Goal: Information Seeking & Learning: Learn about a topic

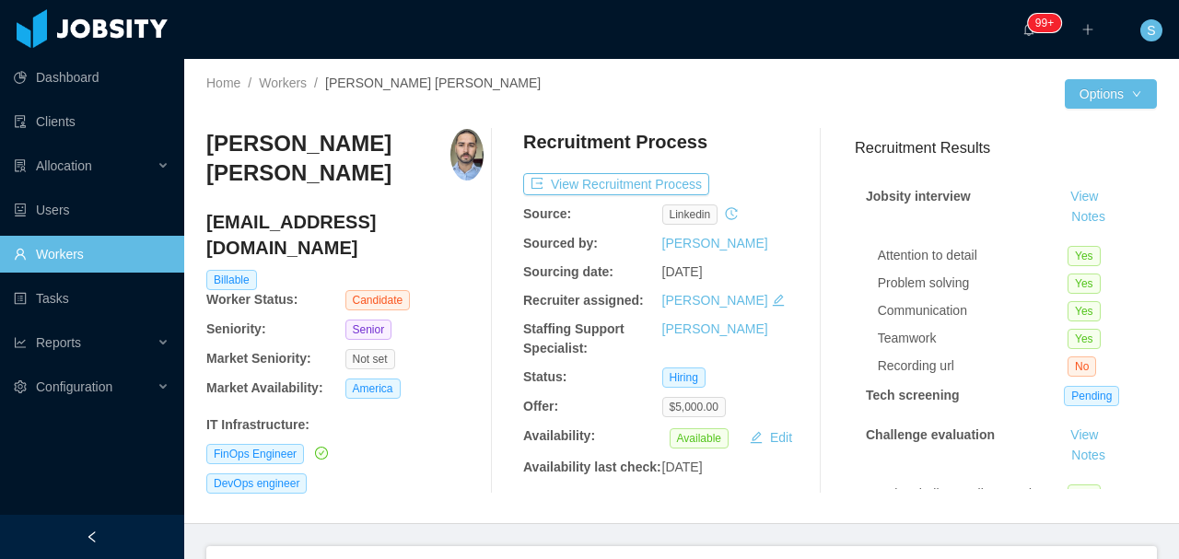
click at [780, 87] on div at bounding box center [873, 93] width 383 height 29
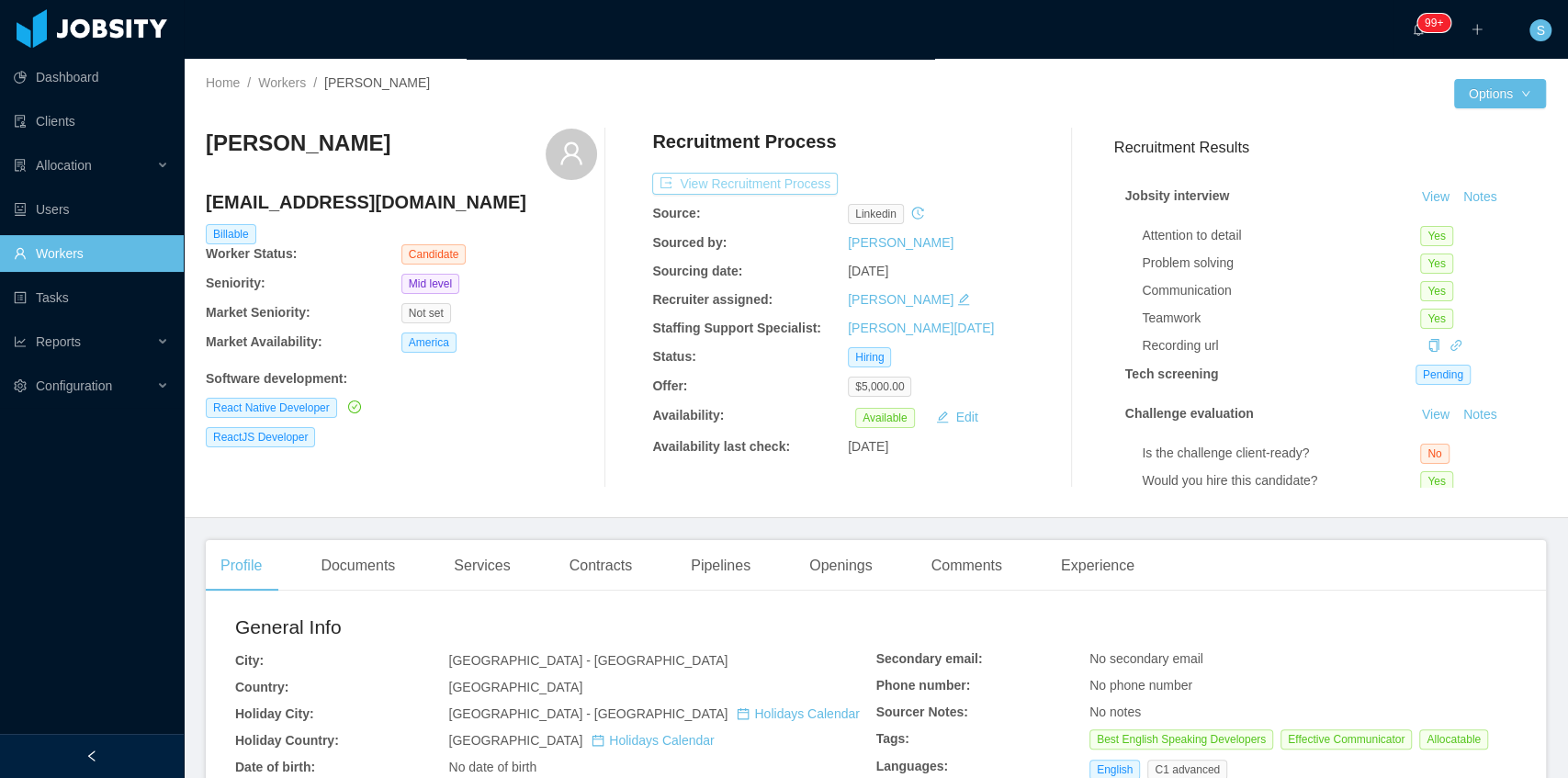
click at [747, 182] on button "View Recruitment Process" at bounding box center [745, 184] width 185 height 22
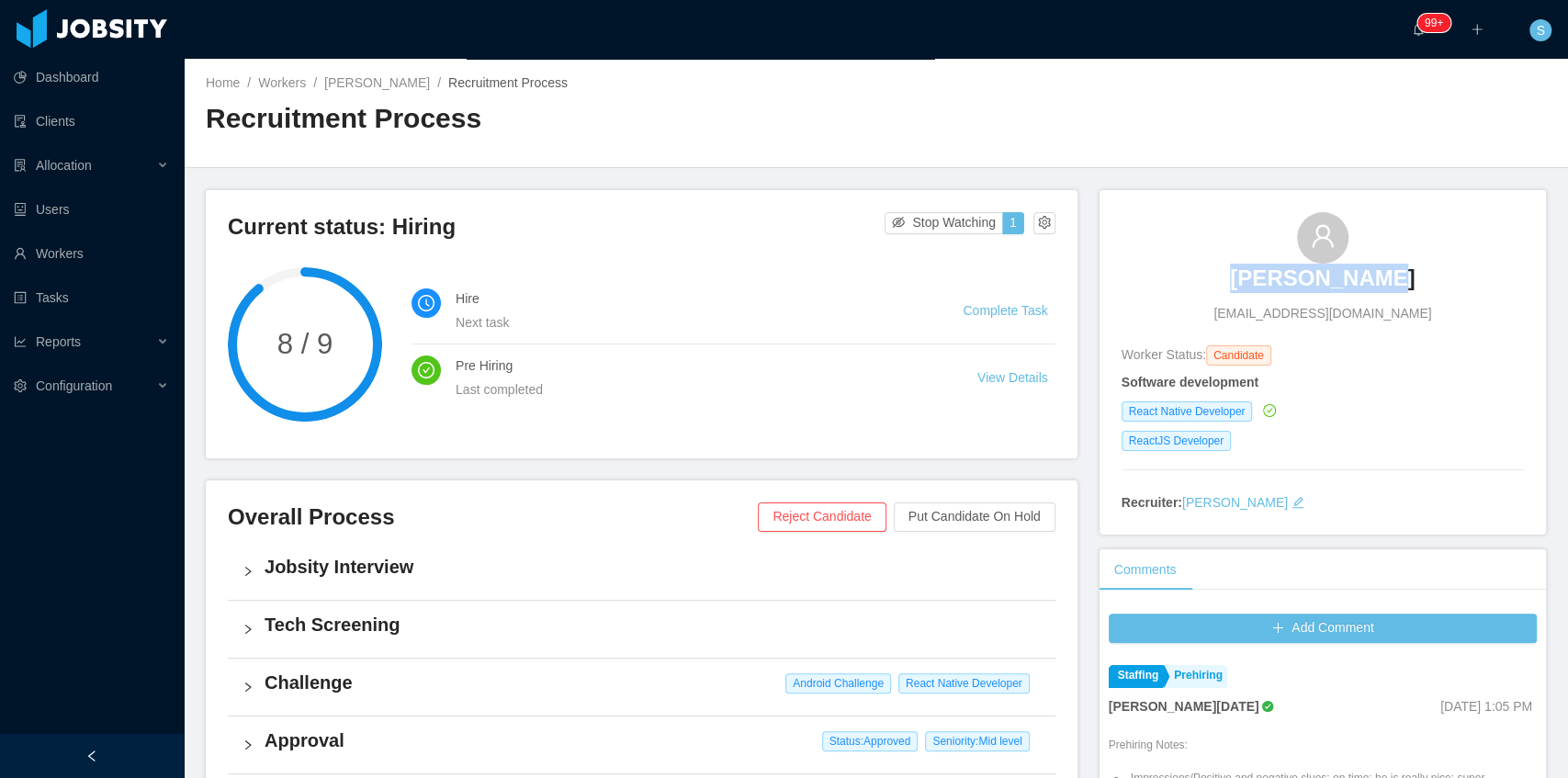
copy h3 "Gilson Viana"
drag, startPoint x: 1291, startPoint y: 261, endPoint x: 1393, endPoint y: 261, distance: 102.0
click at [1393, 261] on div "Gilson Viana vianawebdev@gmail.com" at bounding box center [1323, 267] width 403 height 111
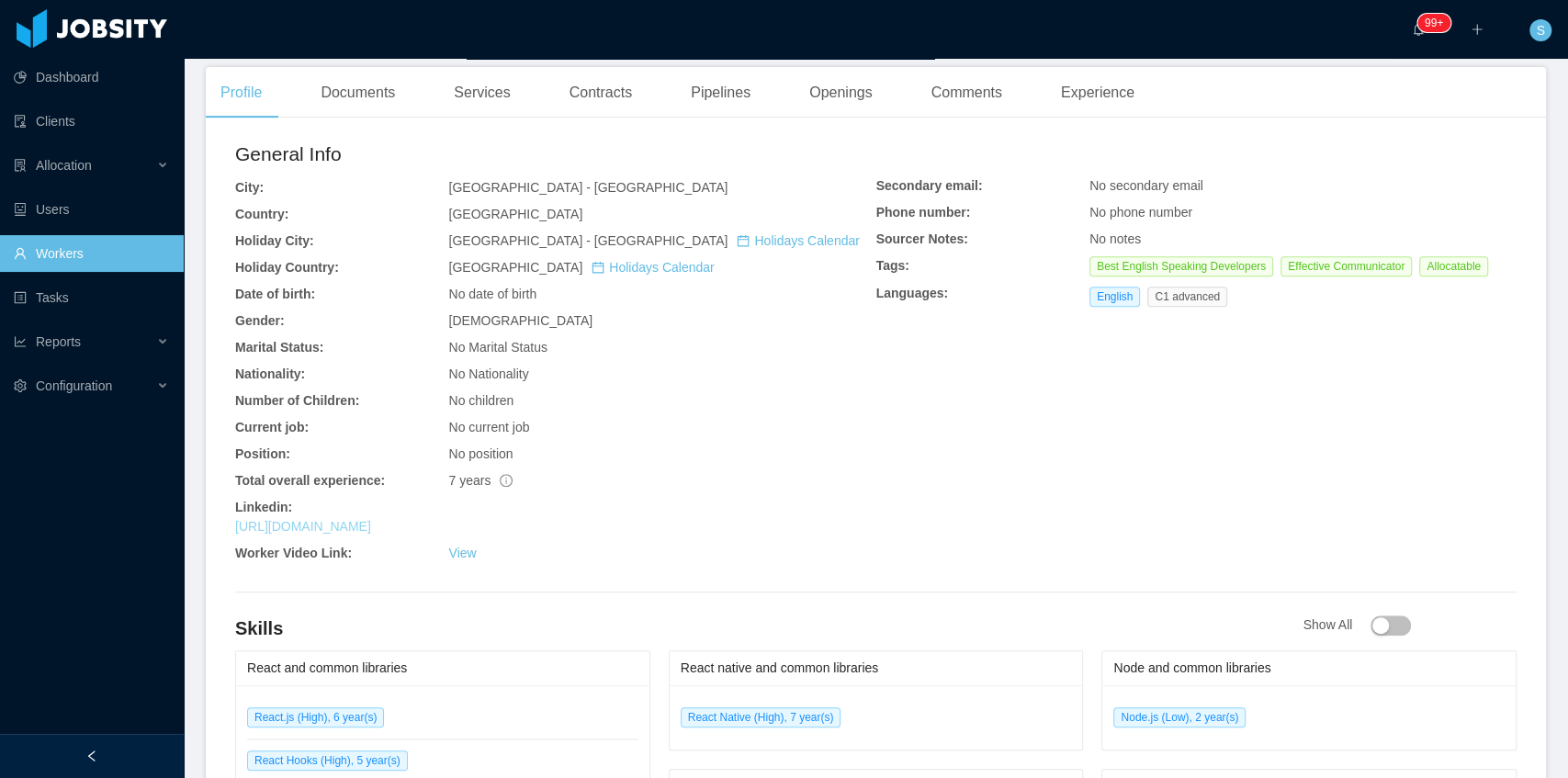
scroll to position [490, 0]
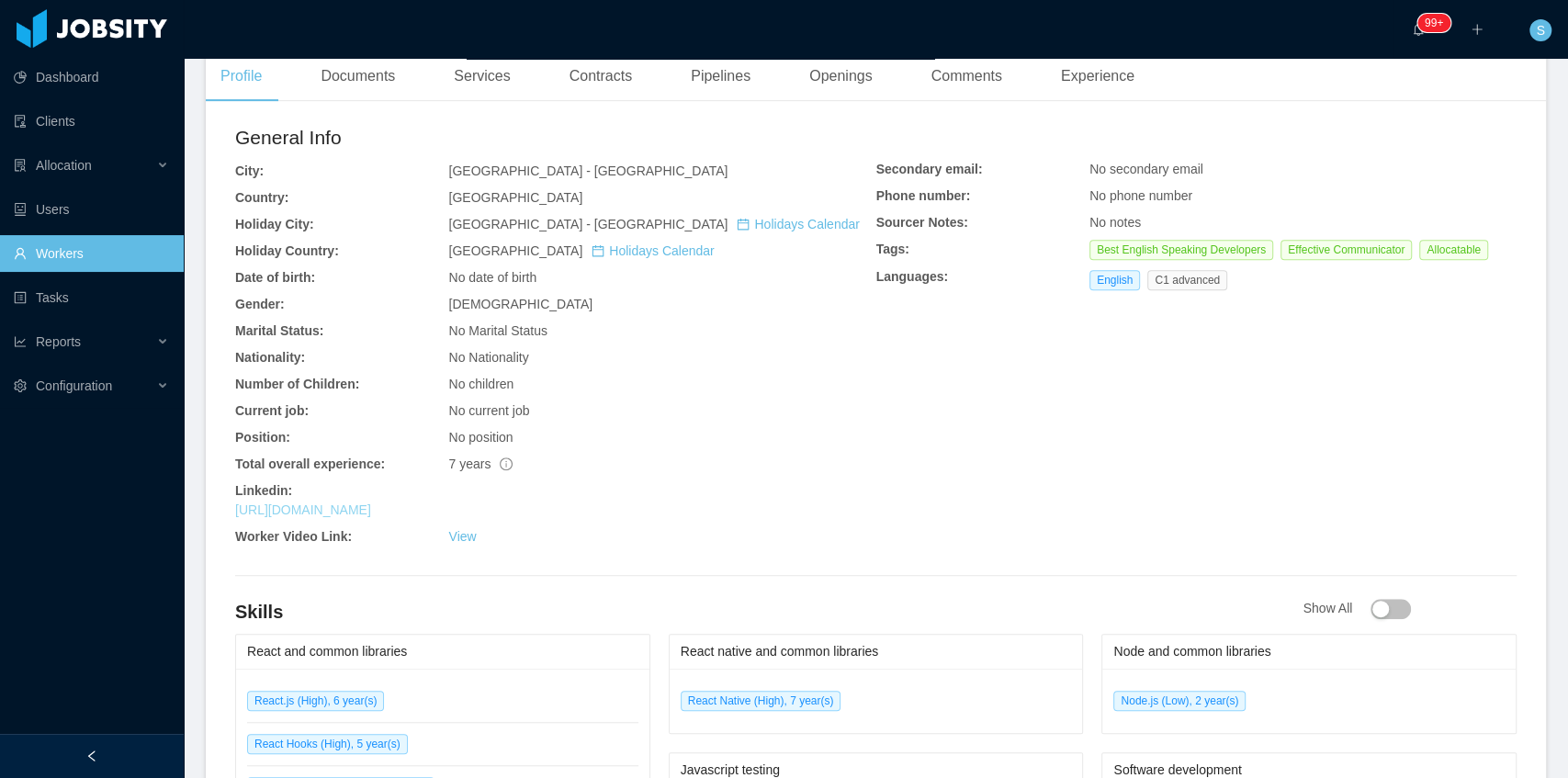
click at [371, 509] on link "[URL][DOMAIN_NAME]" at bounding box center [303, 510] width 136 height 15
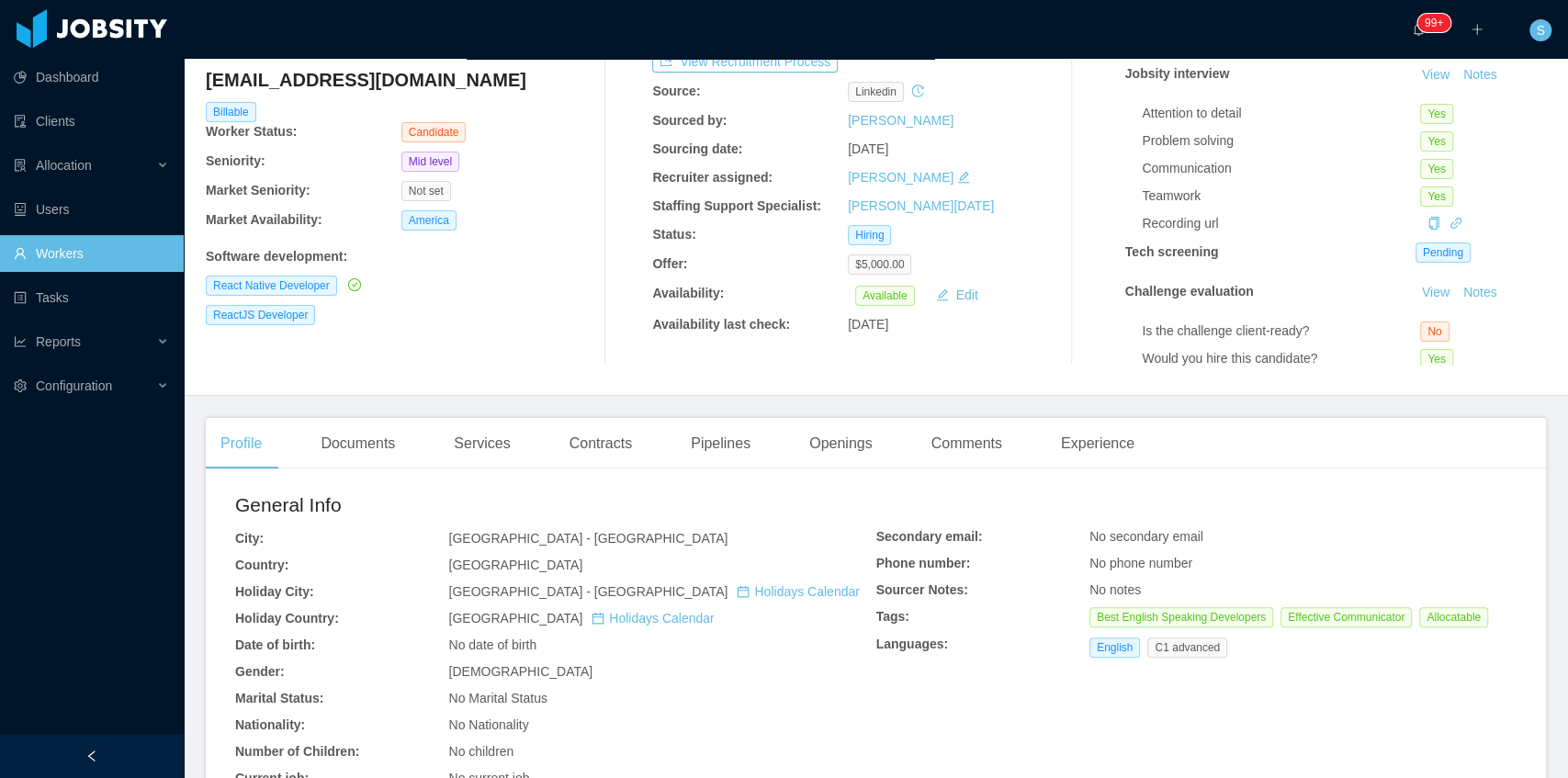
drag, startPoint x: 369, startPoint y: 441, endPoint x: 383, endPoint y: 435, distance: 15.2
click at [369, 441] on div "Documents" at bounding box center [358, 444] width 104 height 52
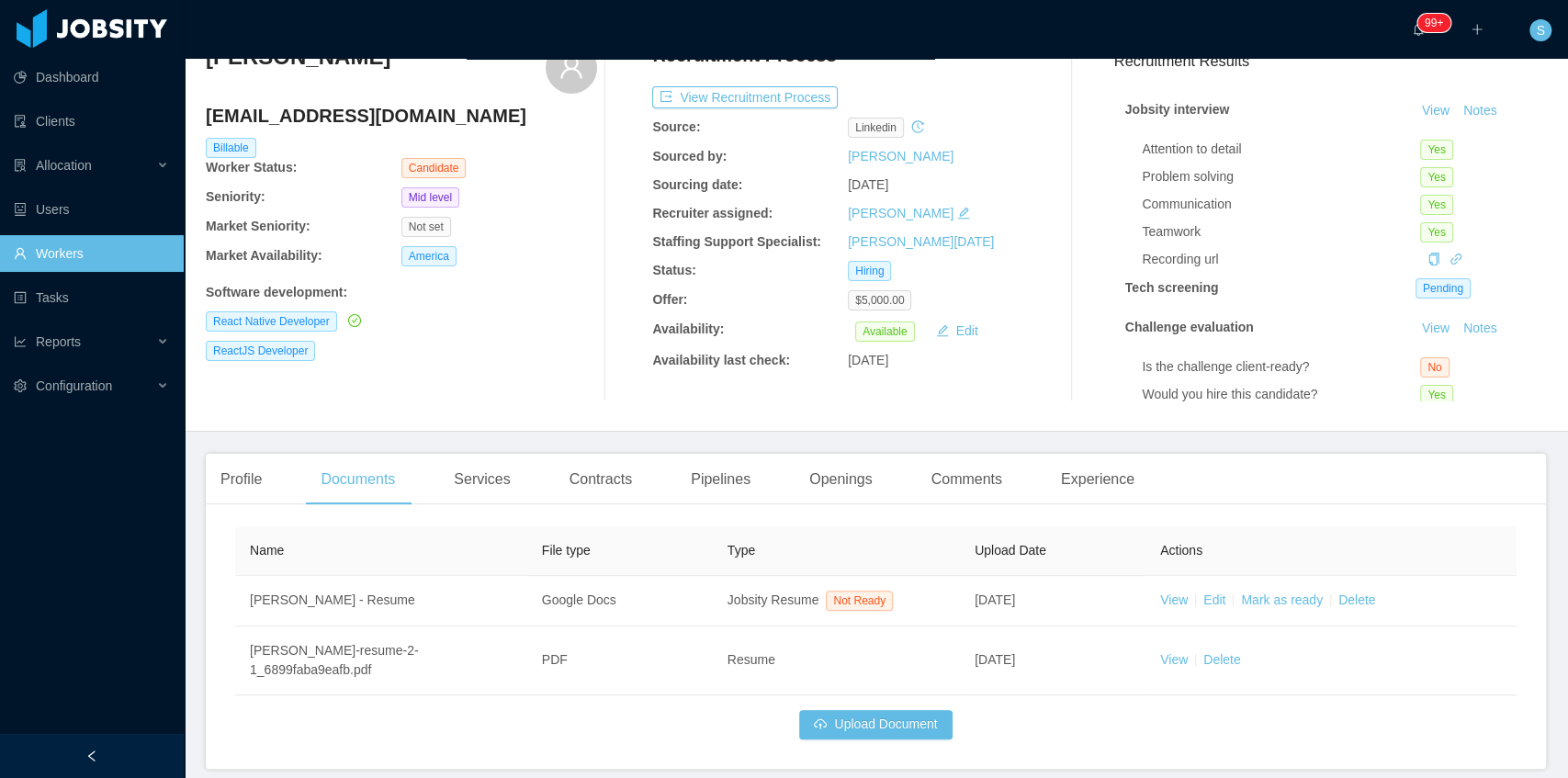
scroll to position [123, 0]
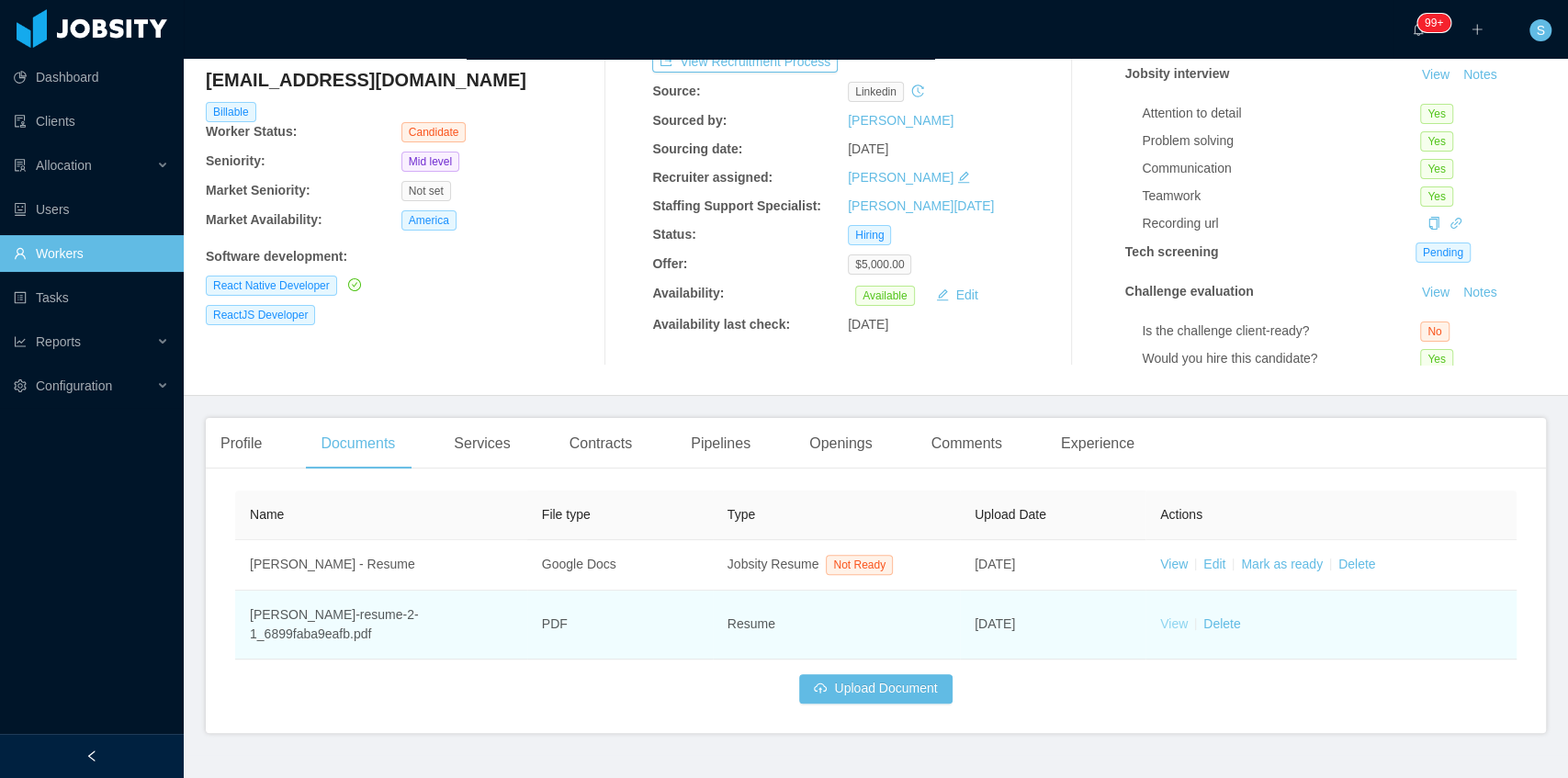
click at [1168, 616] on link "View" at bounding box center [1174, 623] width 28 height 15
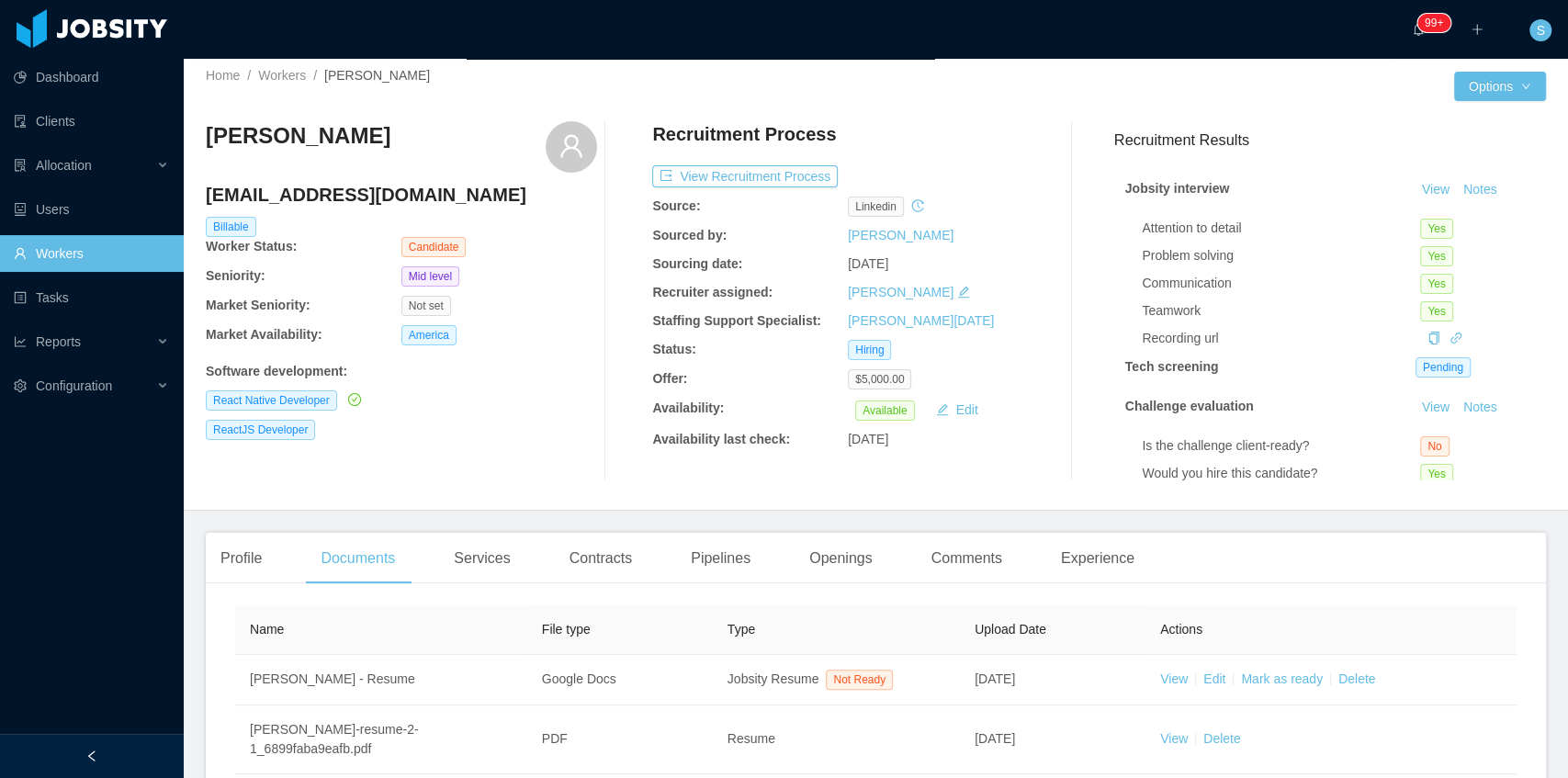
scroll to position [0, 0]
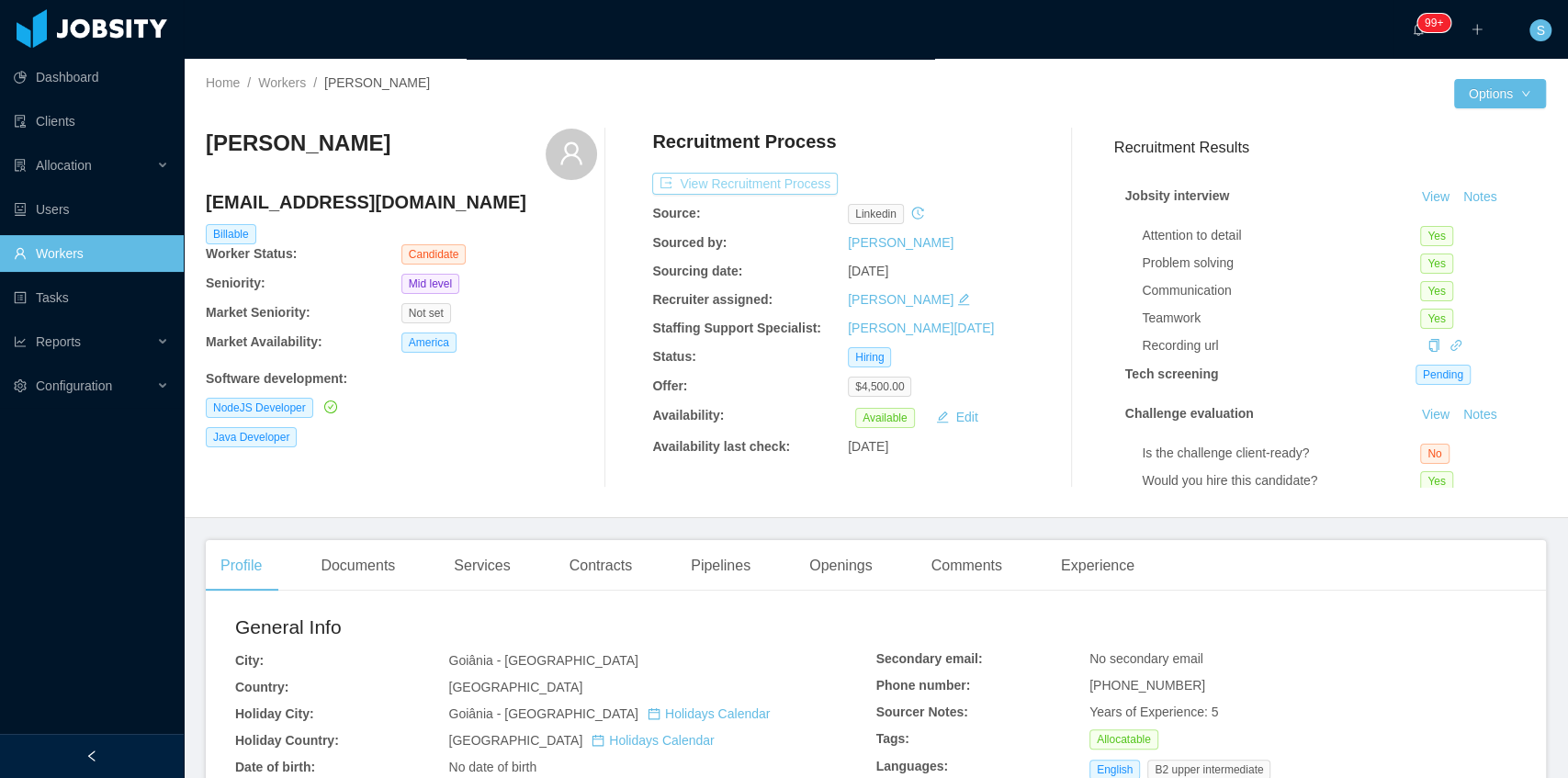
click at [740, 192] on button "View Recruitment Process" at bounding box center [745, 184] width 185 height 22
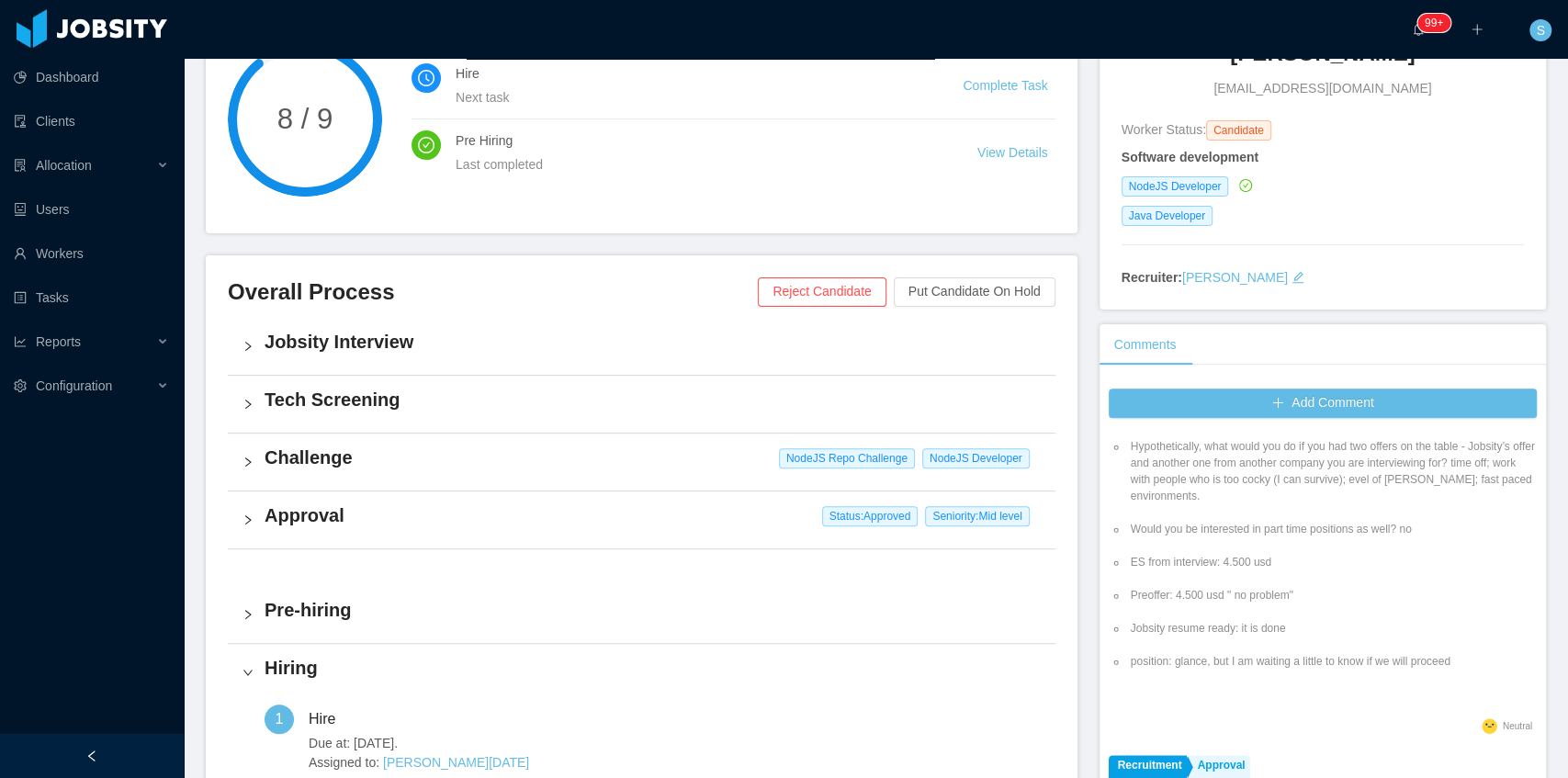
scroll to position [184, 0]
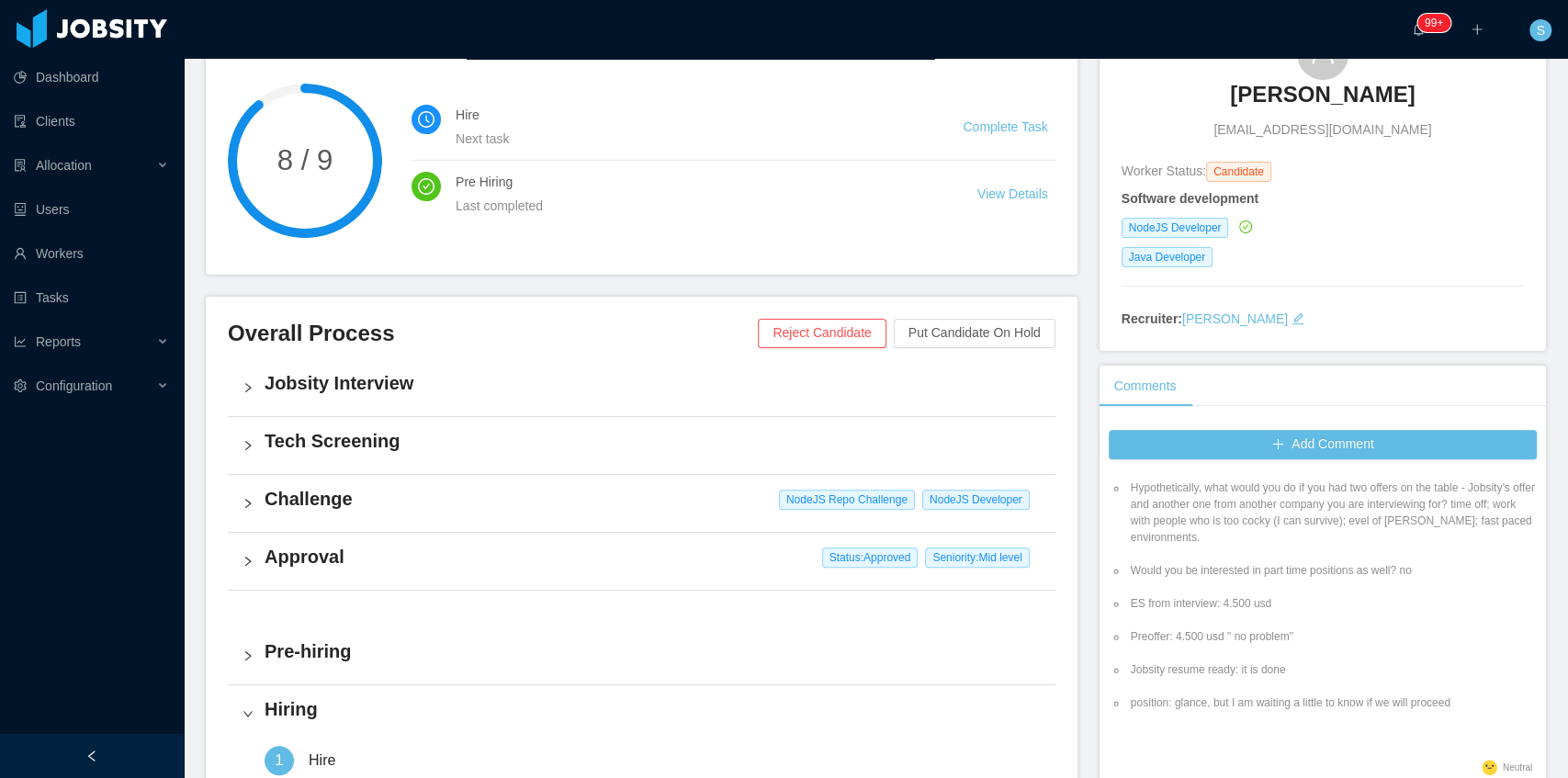
click at [368, 397] on div "Jobsity Interview" at bounding box center [642, 387] width 827 height 57
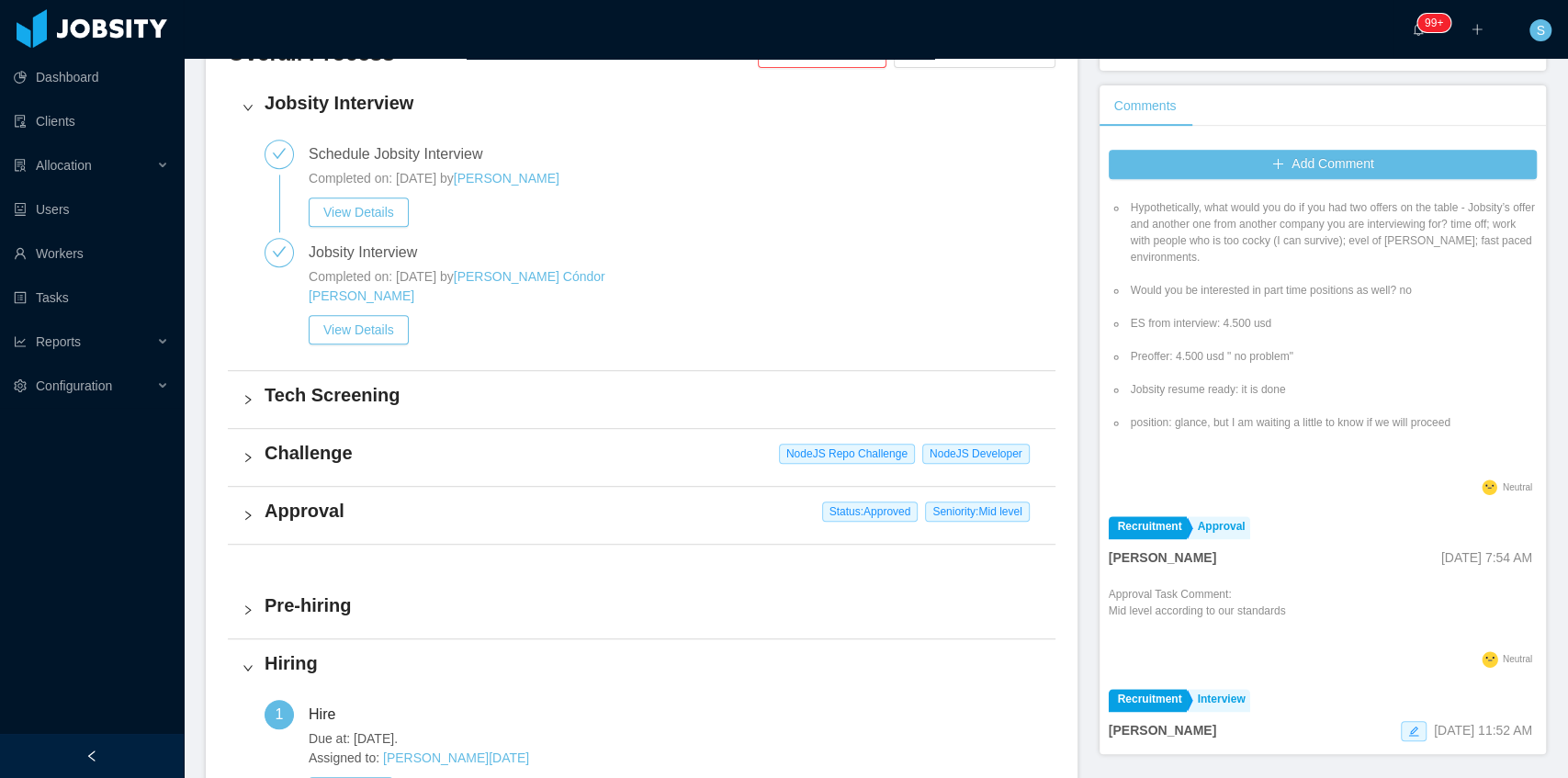
scroll to position [428, 0]
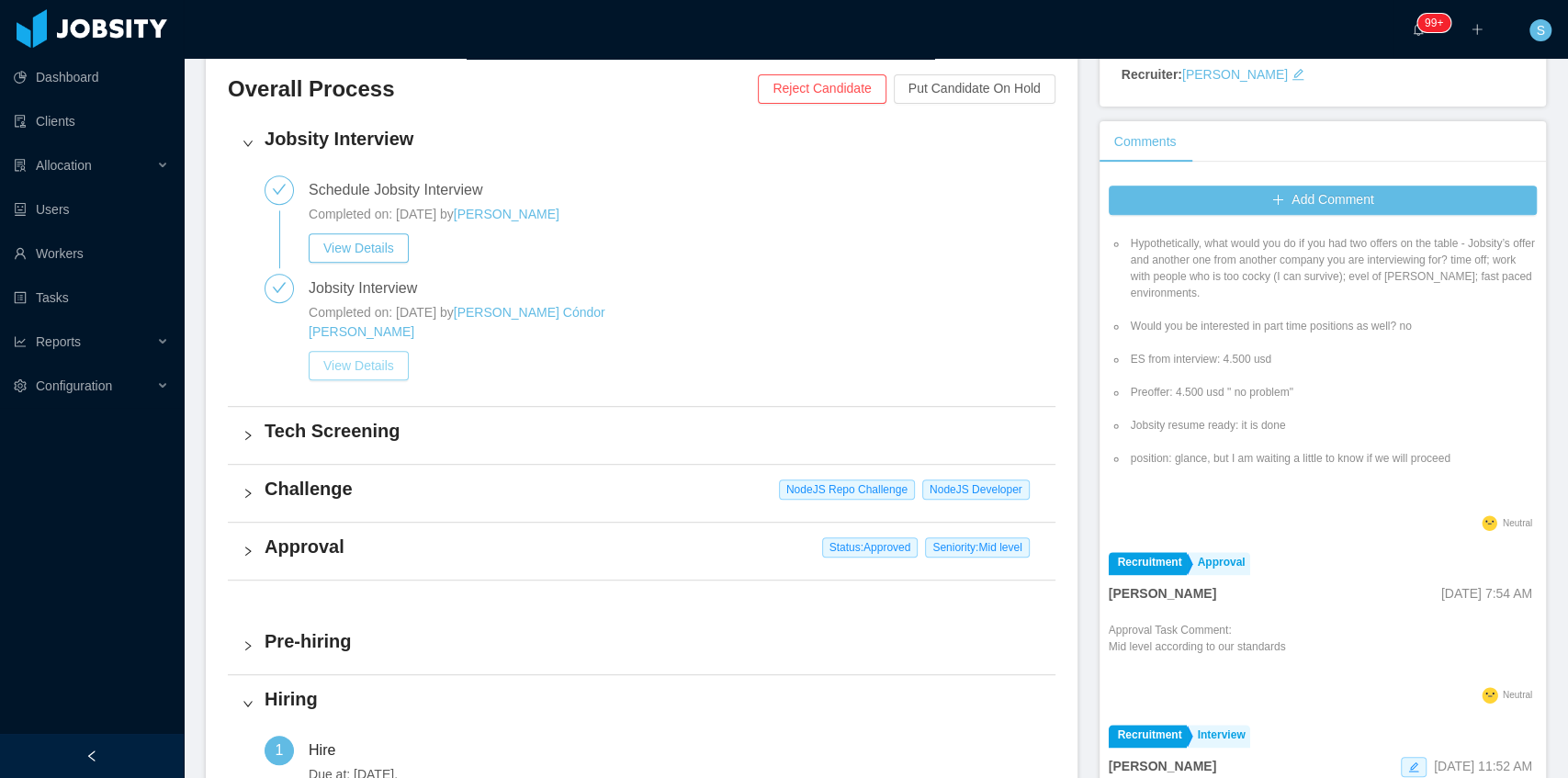
click at [382, 351] on button "View Details" at bounding box center [359, 365] width 100 height 29
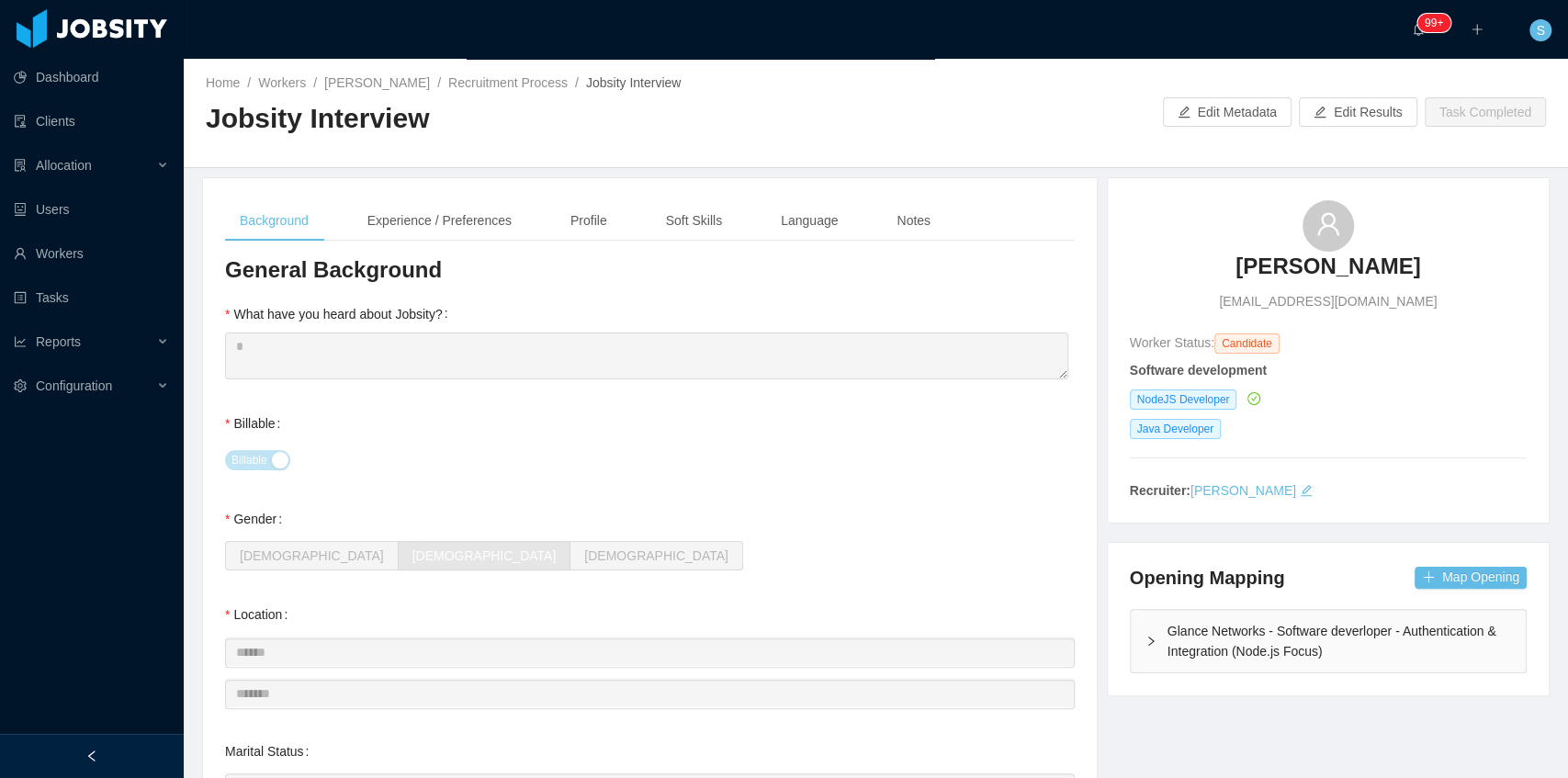
click at [872, 219] on div "Background Experience / Preferences Profile Soft Skills Language Notes" at bounding box center [585, 220] width 720 height 41
click at [913, 216] on div "Notes" at bounding box center [914, 220] width 64 height 41
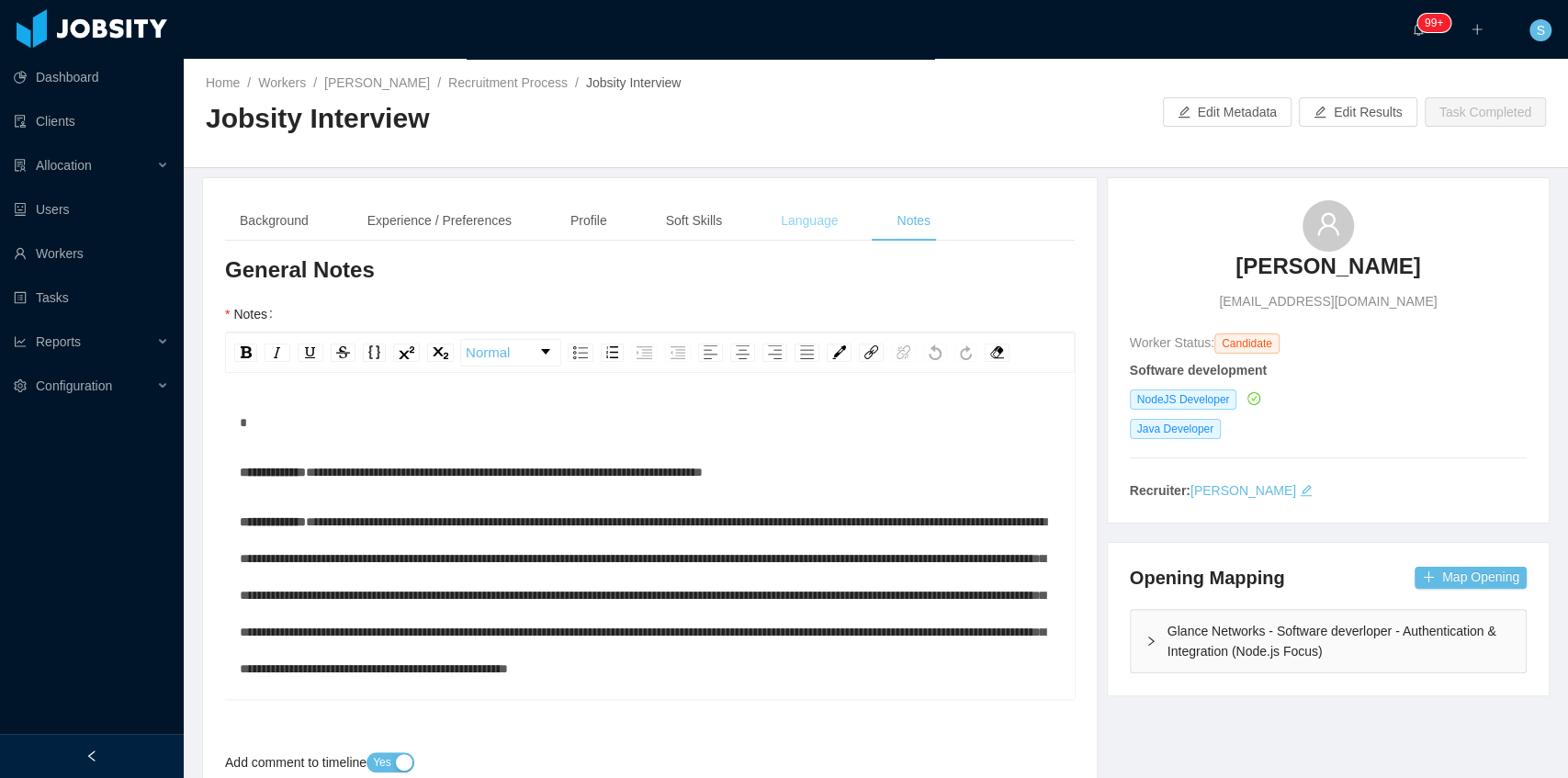
click at [807, 214] on div "Language" at bounding box center [809, 220] width 87 height 41
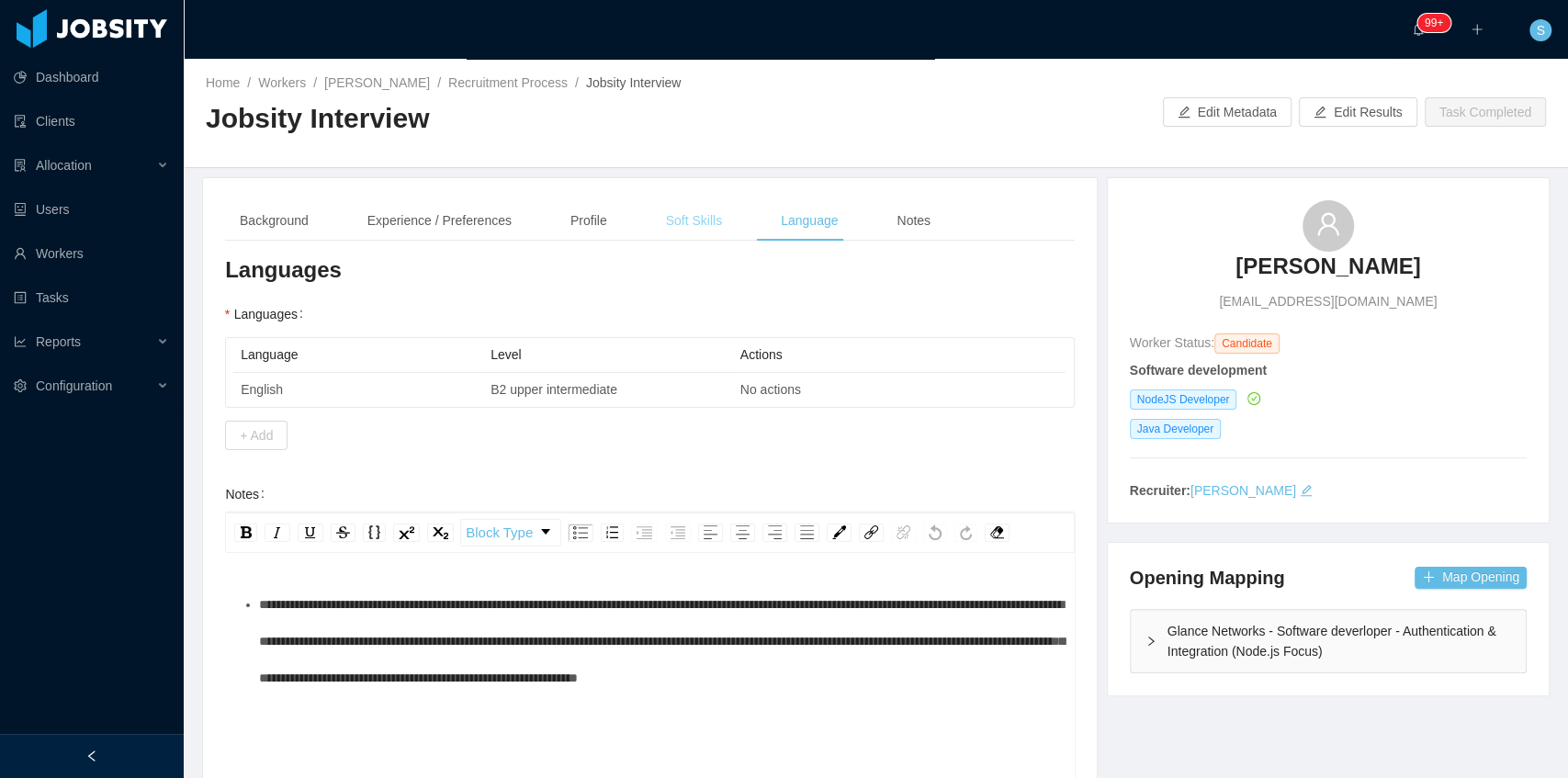
click at [709, 212] on div "Soft Skills" at bounding box center [694, 220] width 86 height 41
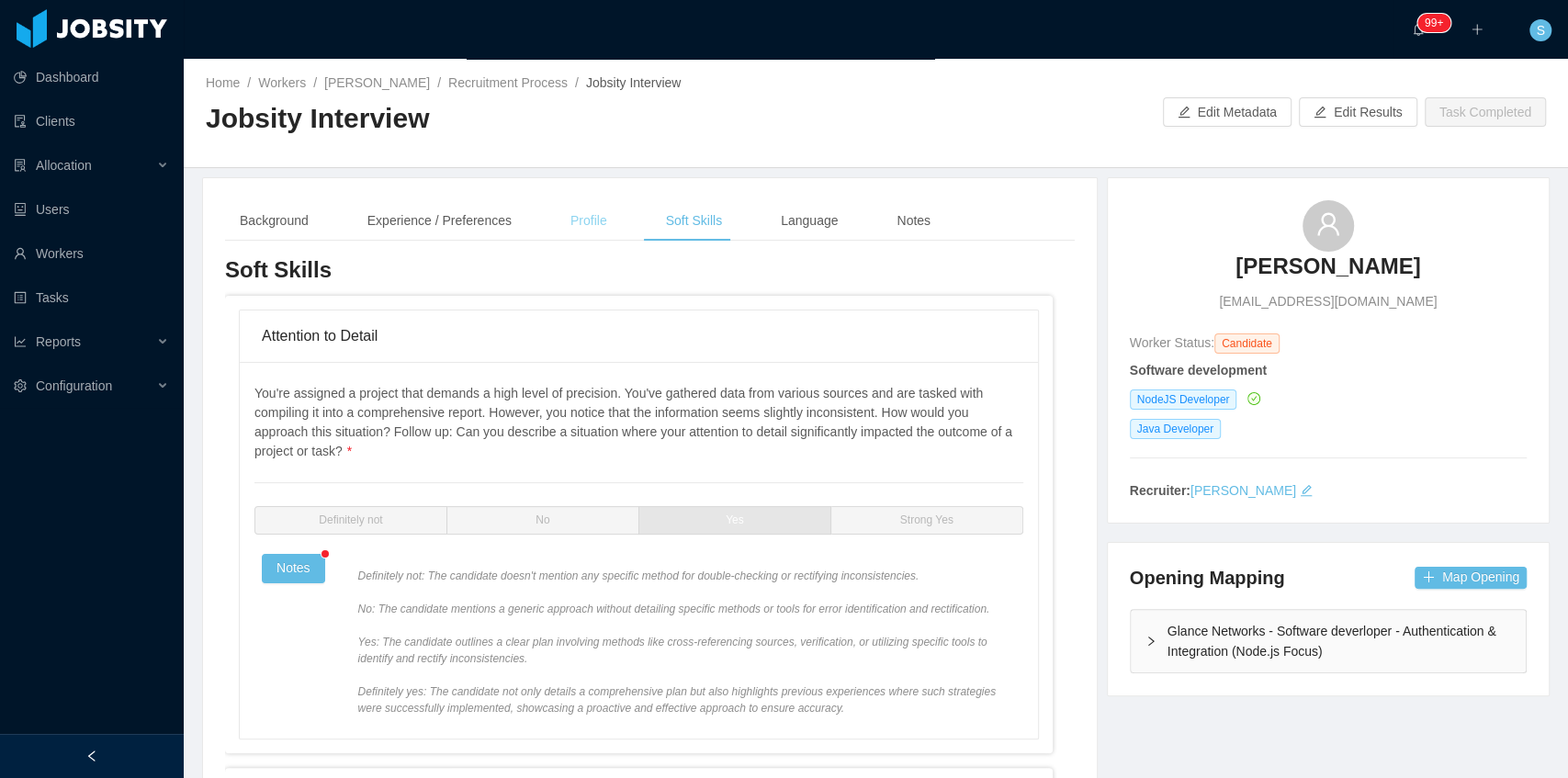
click at [580, 213] on div "Profile" at bounding box center [588, 220] width 66 height 41
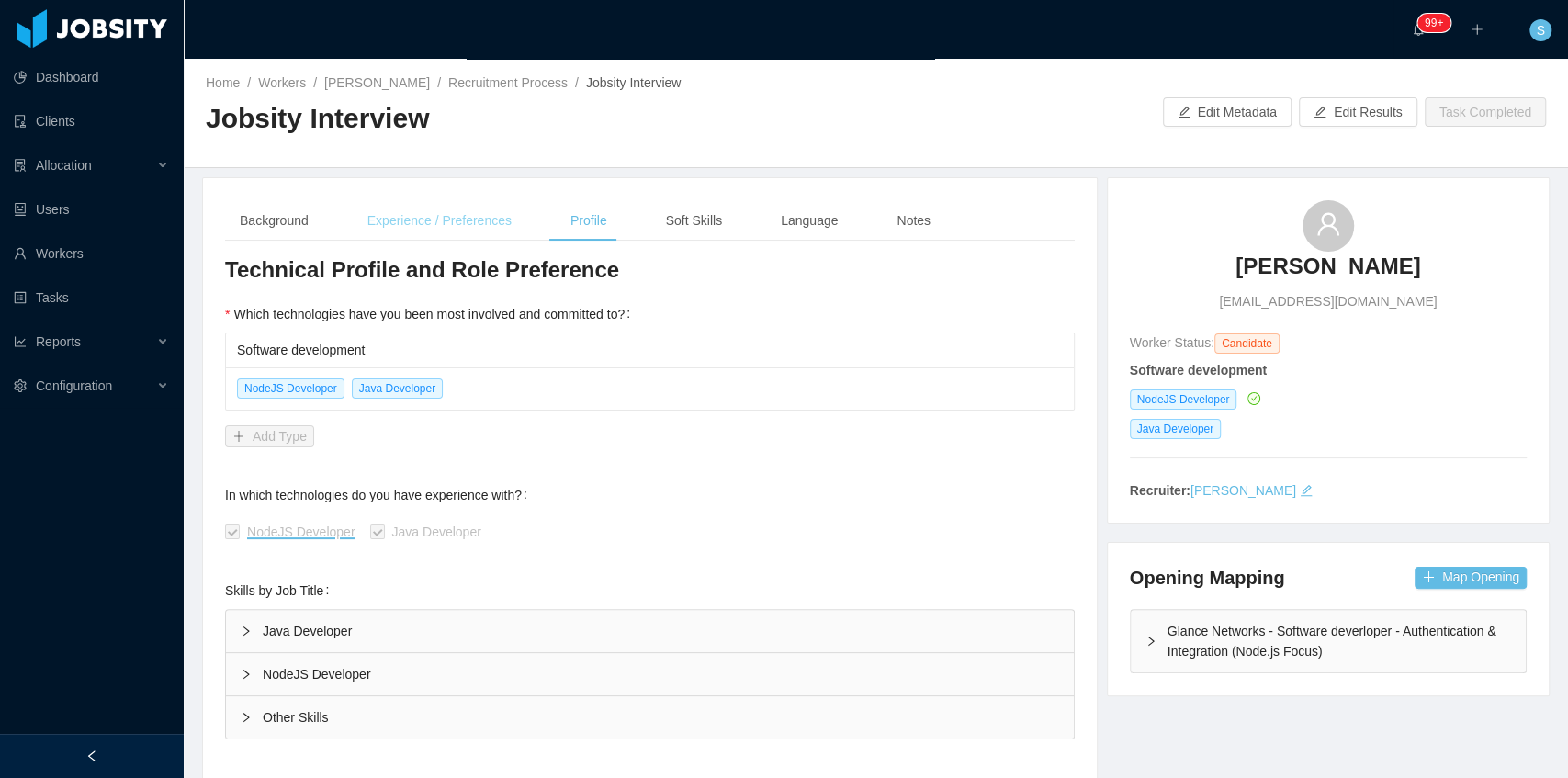
click at [470, 224] on div "Experience / Preferences" at bounding box center [440, 220] width 173 height 41
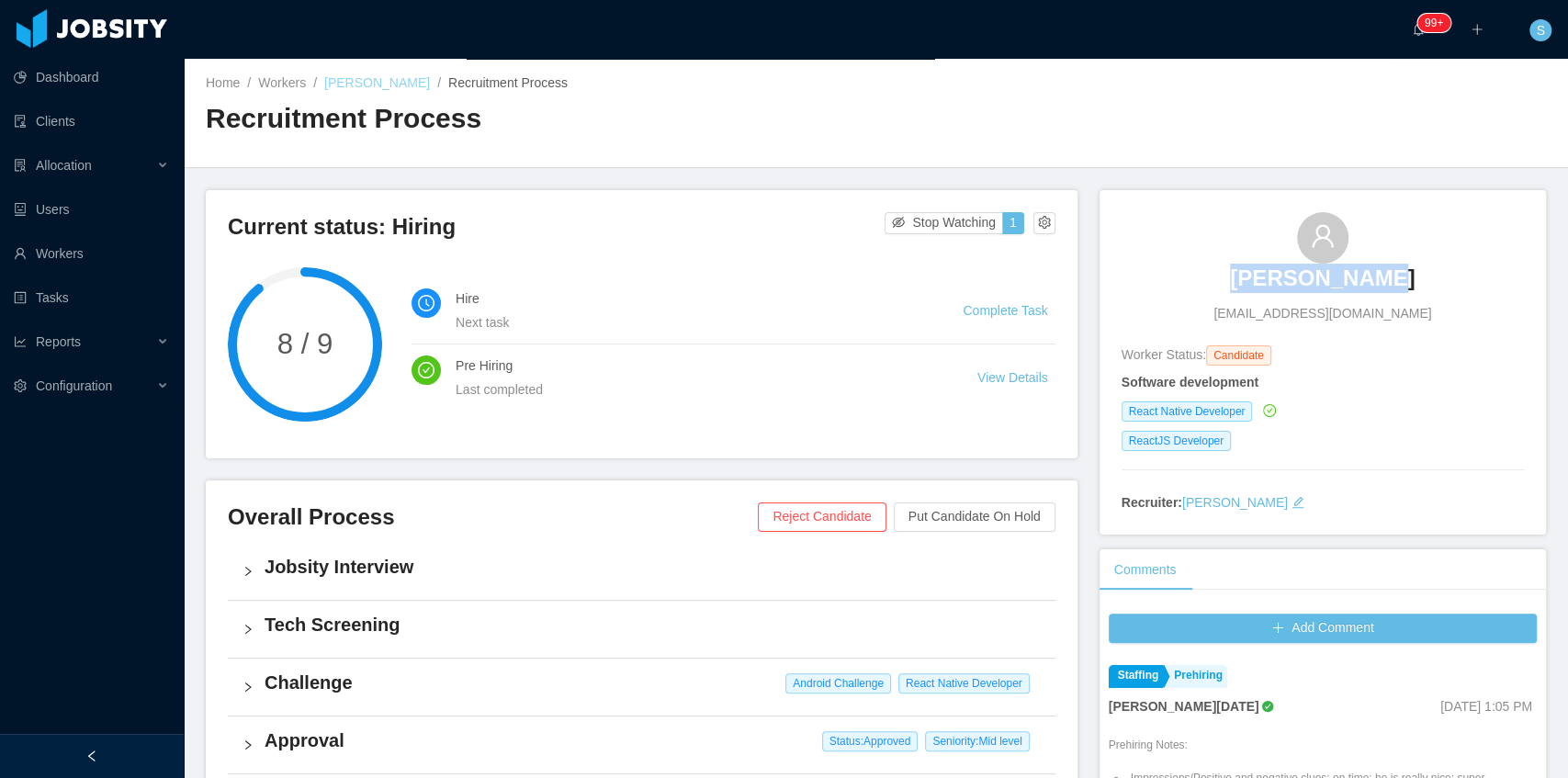
click at [379, 81] on link "[PERSON_NAME]" at bounding box center [377, 83] width 106 height 15
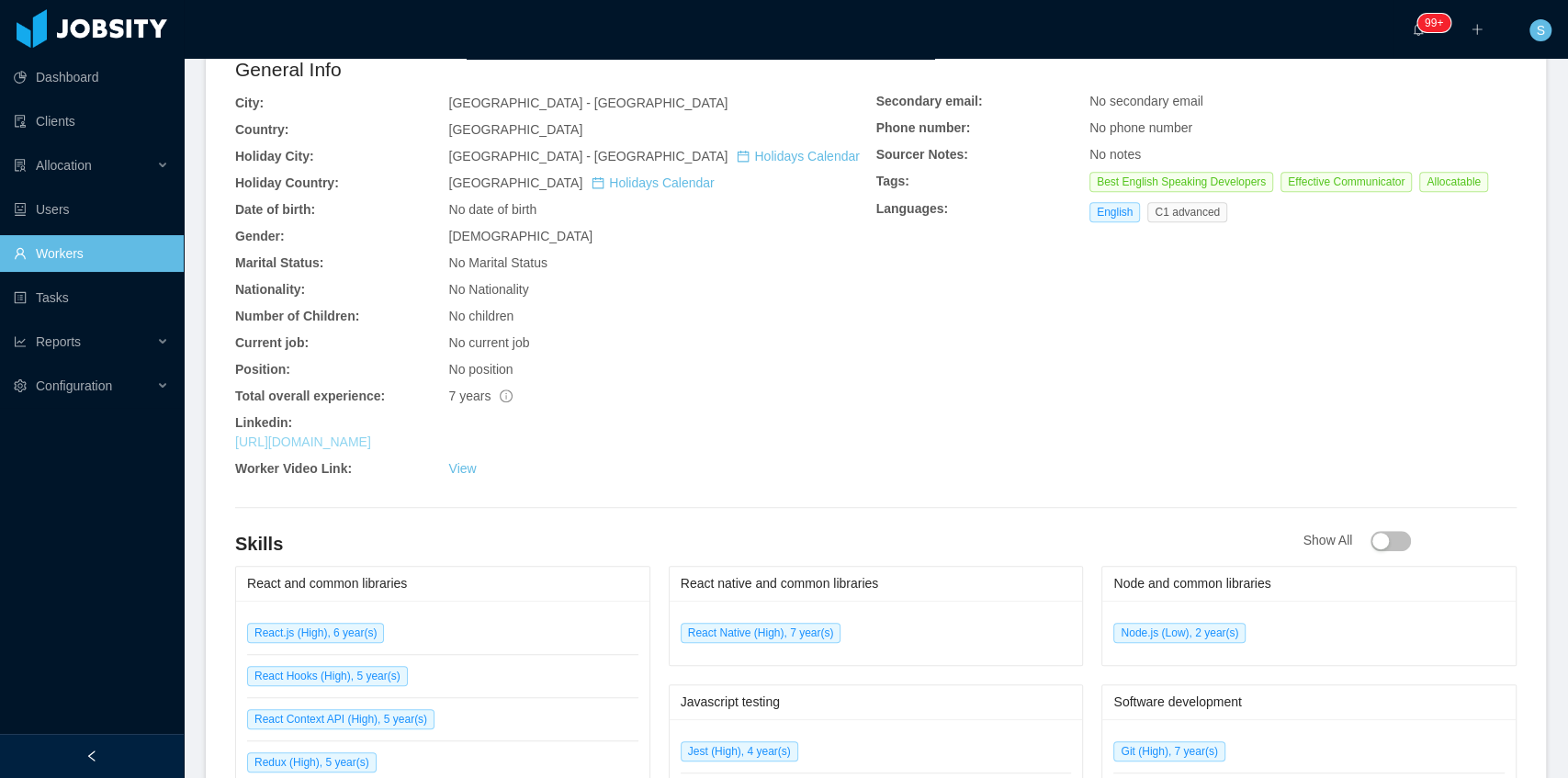
scroll to position [557, 0]
click at [371, 440] on link "[URL][DOMAIN_NAME]" at bounding box center [303, 443] width 136 height 15
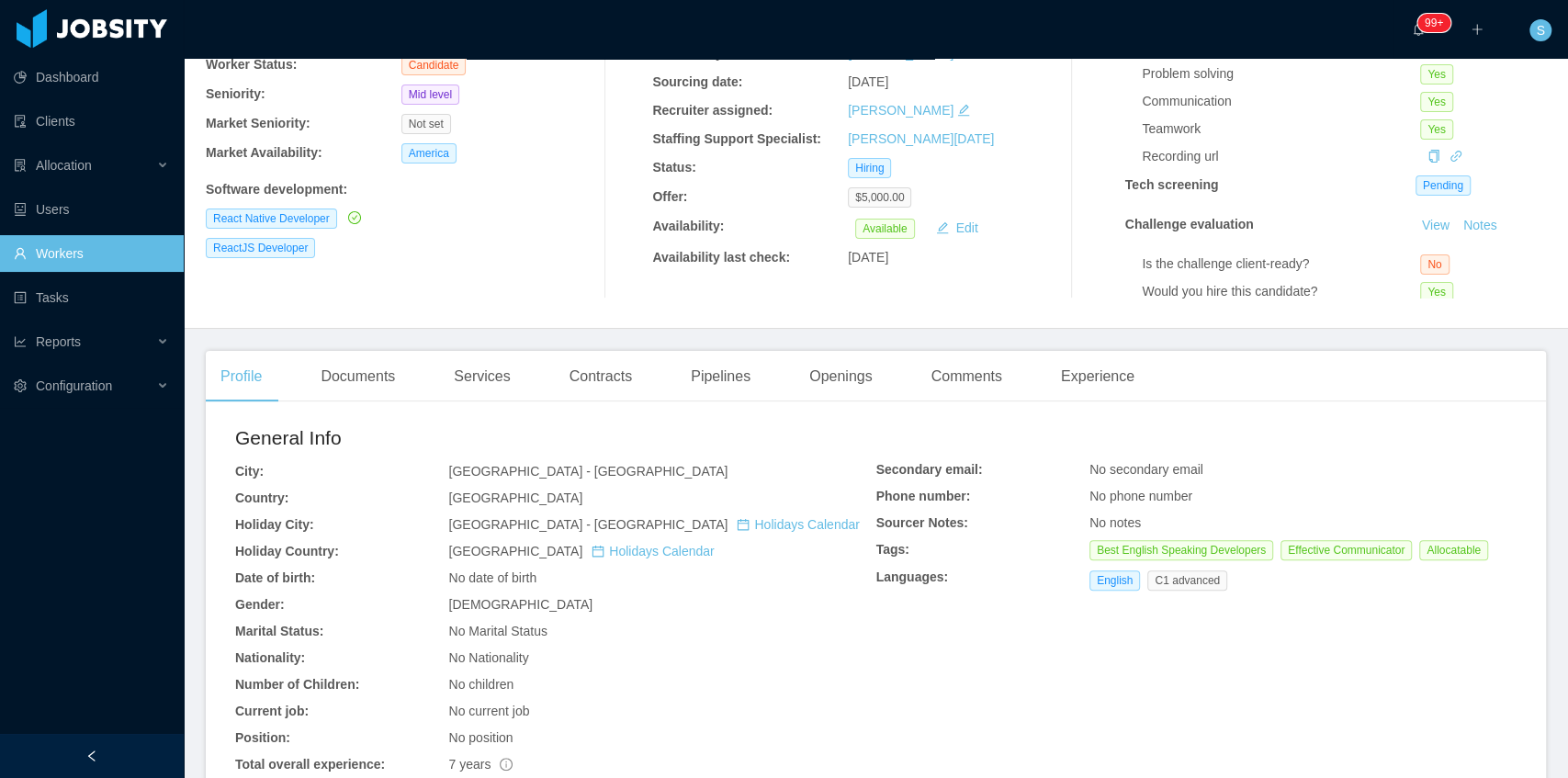
click at [376, 375] on div "Documents" at bounding box center [358, 377] width 104 height 52
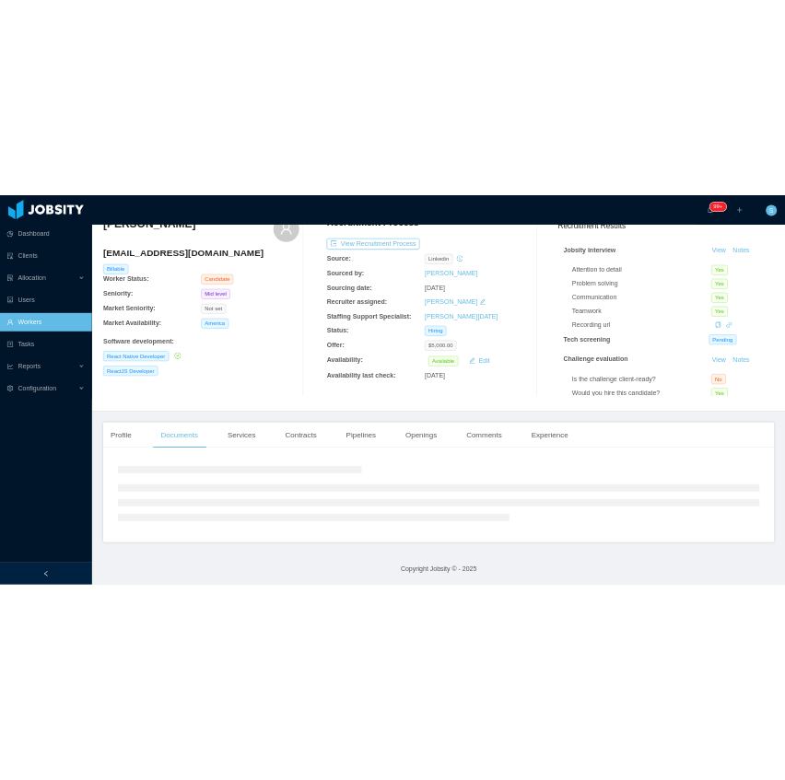
scroll to position [142, 0]
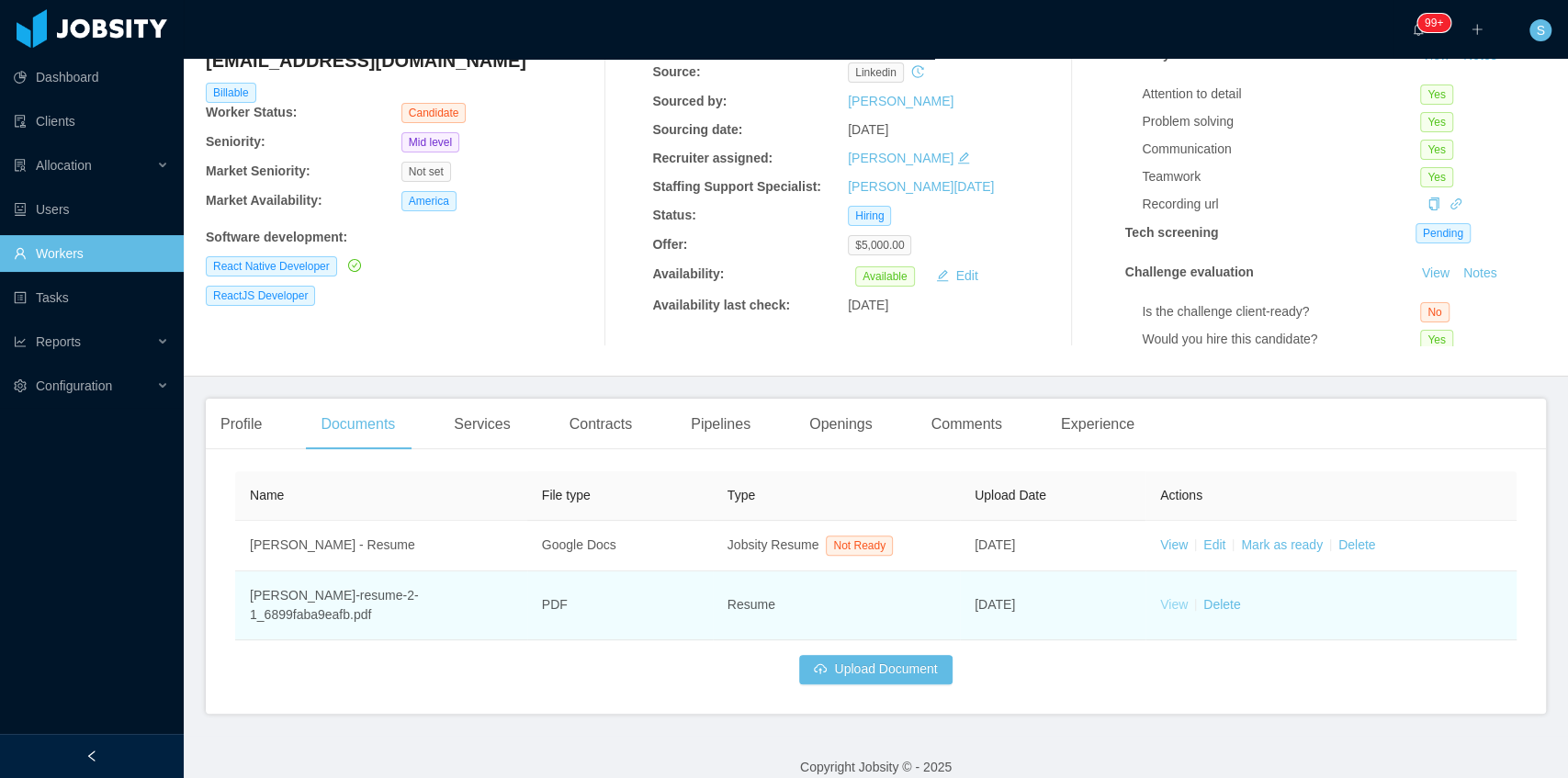
click at [1170, 597] on link "View" at bounding box center [1174, 604] width 28 height 15
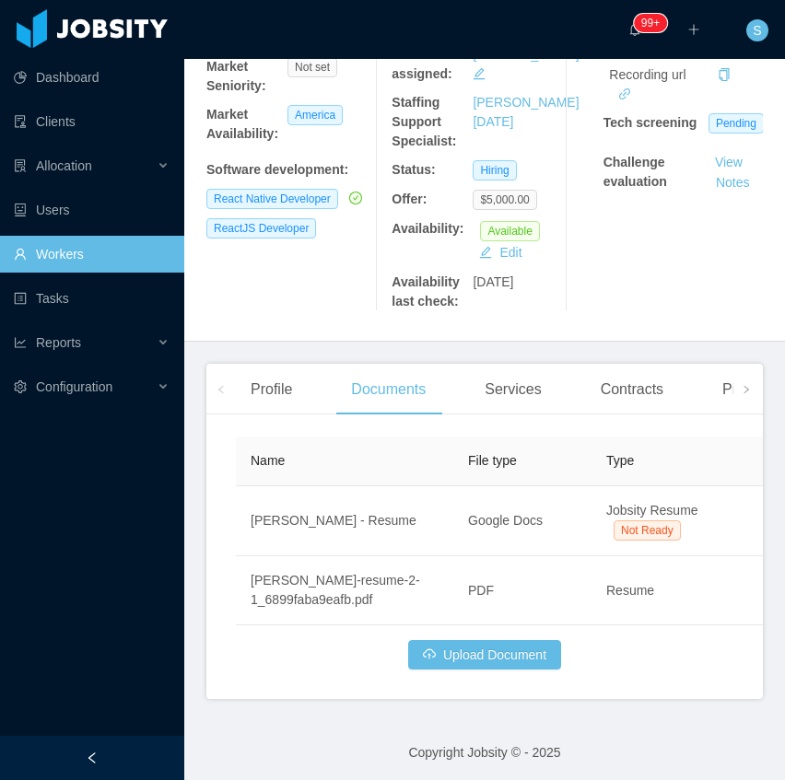
scroll to position [313, 0]
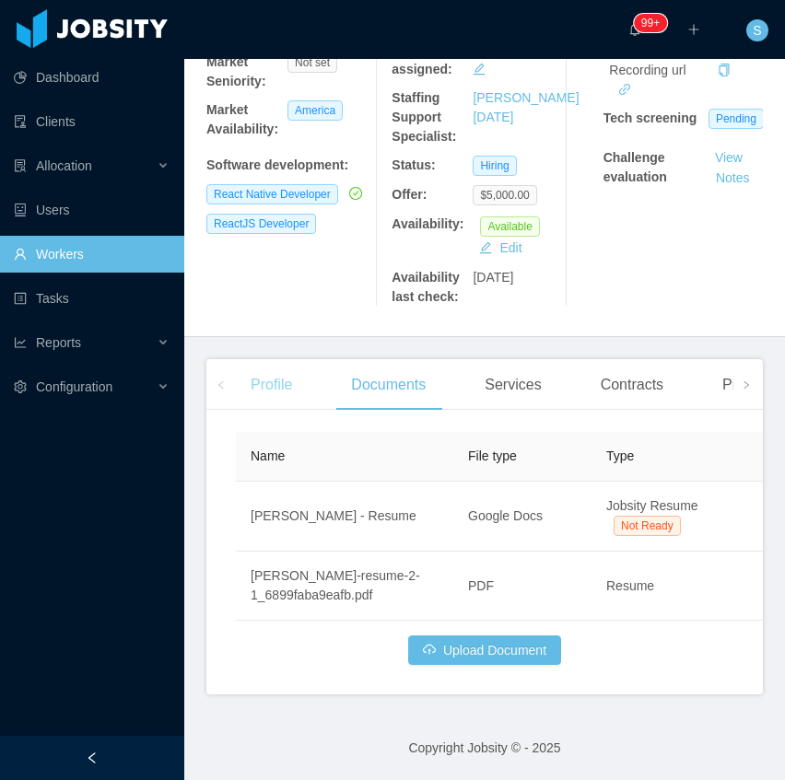
click at [282, 370] on div "Profile" at bounding box center [271, 385] width 71 height 52
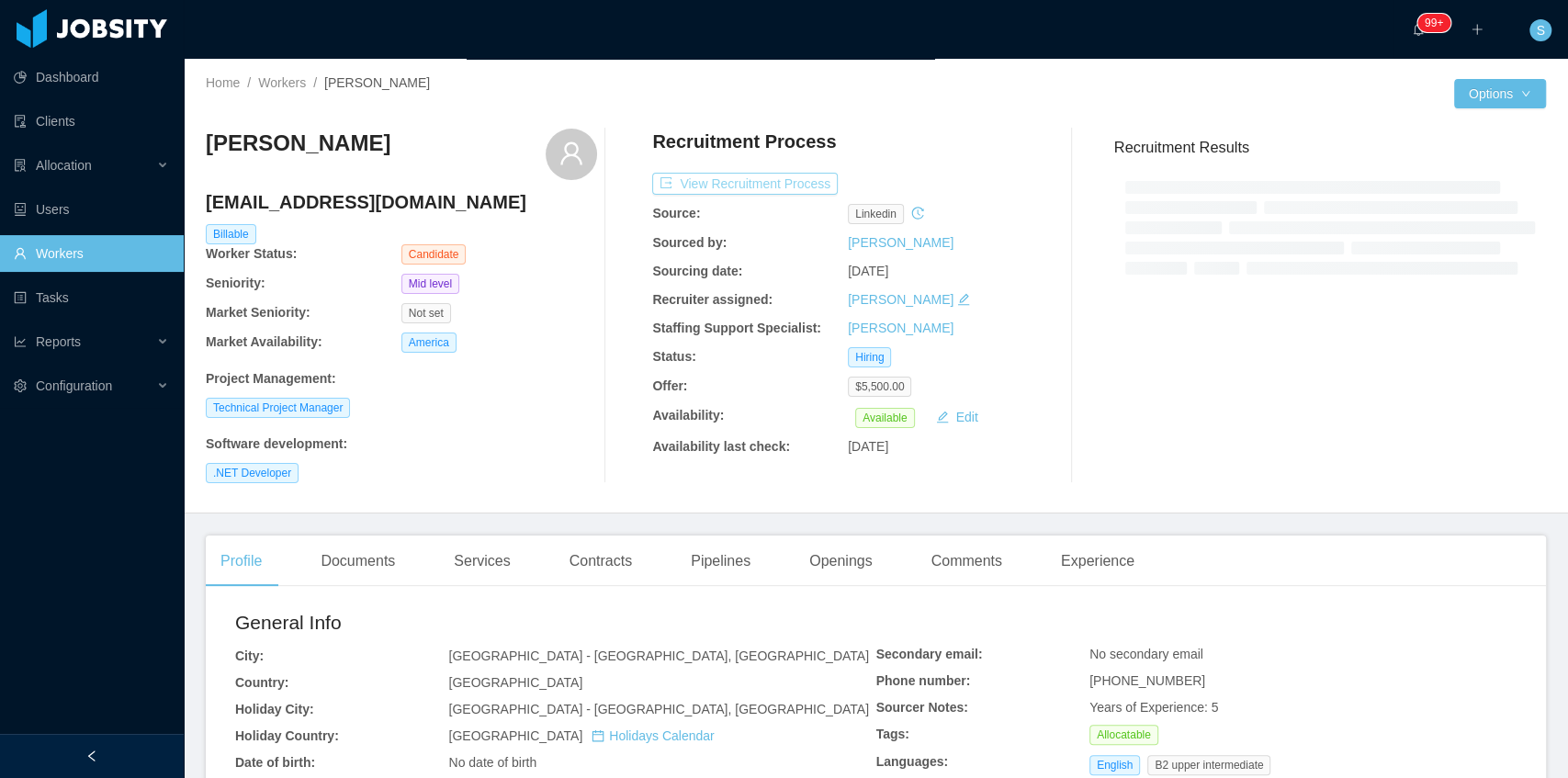
click at [786, 186] on button "View Recruitment Process" at bounding box center [745, 184] width 185 height 22
